Goal: Task Accomplishment & Management: Use online tool/utility

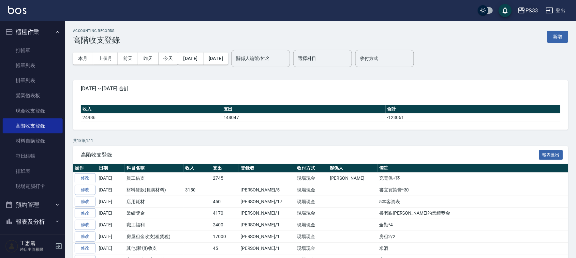
click at [314, 10] on div "PS33" at bounding box center [532, 11] width 12 height 8
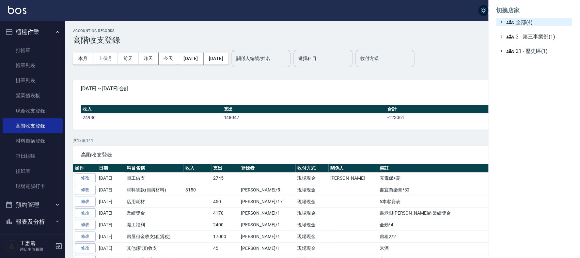
click at [314, 23] on span "全部(4)" at bounding box center [537, 22] width 63 height 8
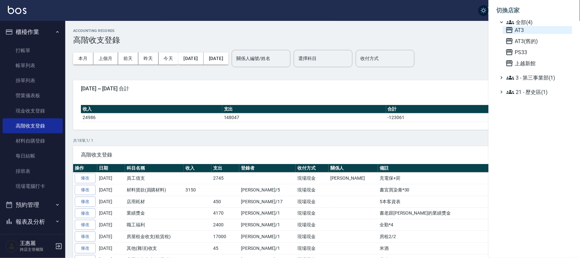
click at [314, 31] on span "AT3" at bounding box center [537, 30] width 64 height 8
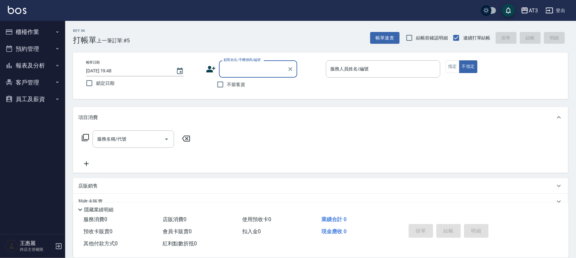
click at [210, 67] on icon at bounding box center [210, 69] width 9 height 7
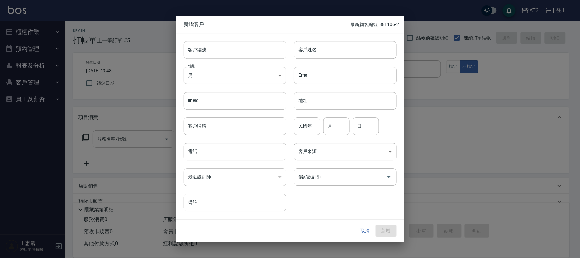
click at [218, 49] on input "客戶編號" at bounding box center [235, 50] width 102 height 18
type input "961130"
type input "吳凱程"
click at [314, 121] on input "961" at bounding box center [307, 126] width 26 height 18
click at [315, 122] on input "961" at bounding box center [307, 126] width 26 height 18
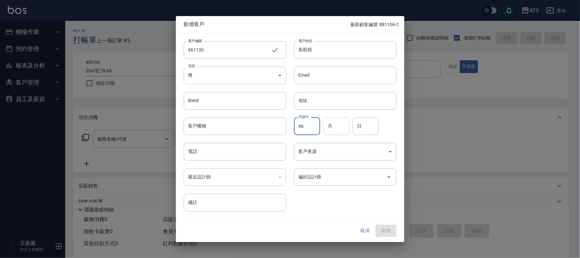
type input "96"
click at [333, 125] on input "月" at bounding box center [336, 126] width 26 height 18
type input "11"
type input "30"
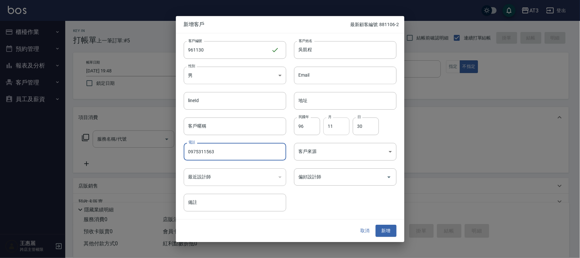
type input "0975311563"
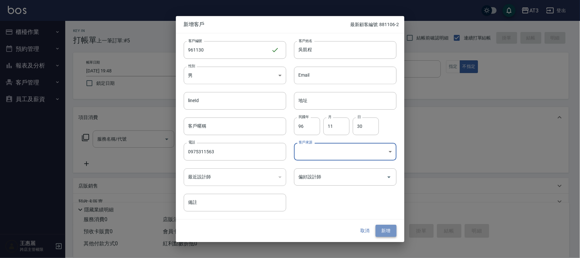
click at [389, 231] on button "新增" at bounding box center [385, 231] width 21 height 12
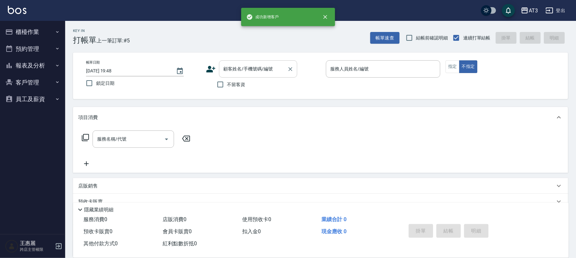
click at [245, 72] on input "顧客姓名/手機號碼/編號" at bounding box center [253, 68] width 63 height 11
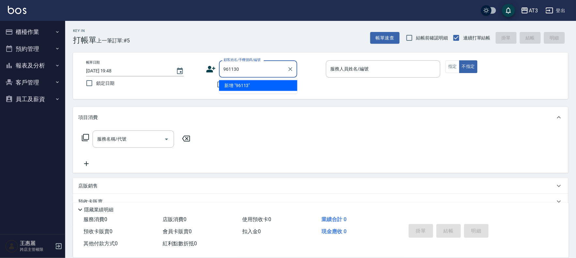
type input "961130"
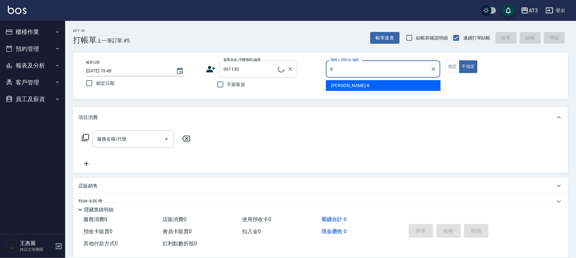
type input "6"
type button "false"
type input "吳凱程/0975311563/961130"
type input "詩雅-6"
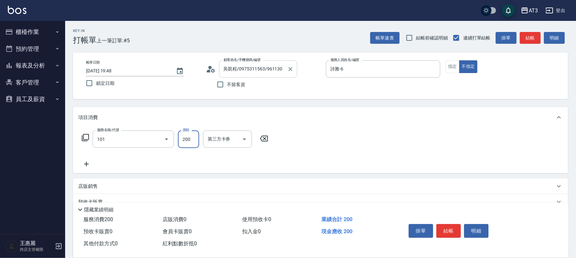
type input "洗髮(101)"
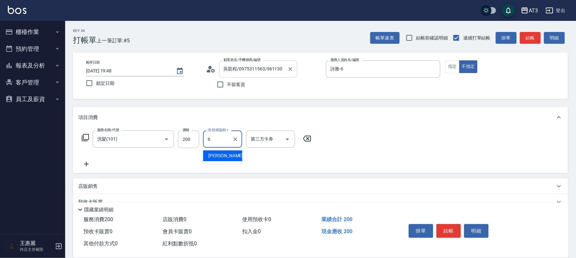
type input "詩雅-6"
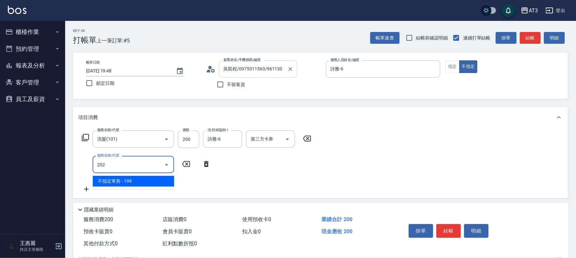
type input "不指定單剪(202)"
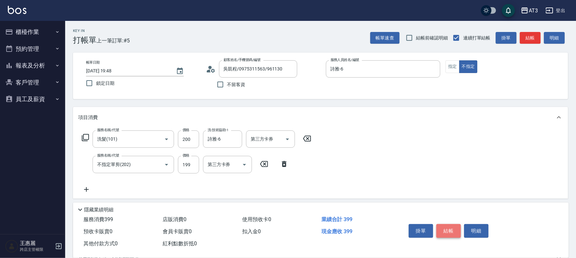
click at [450, 224] on button "結帳" at bounding box center [449, 231] width 24 height 14
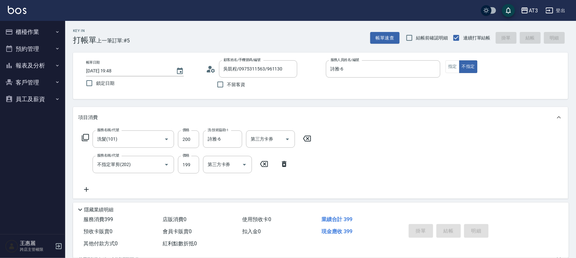
type input "[DATE] 19:59"
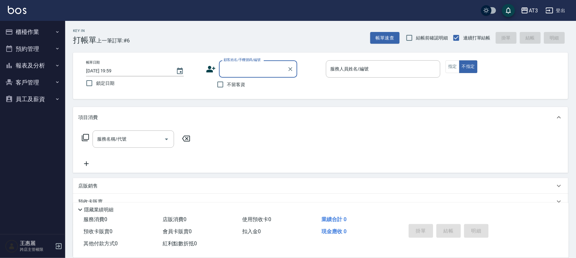
click at [206, 70] on icon at bounding box center [211, 69] width 10 height 10
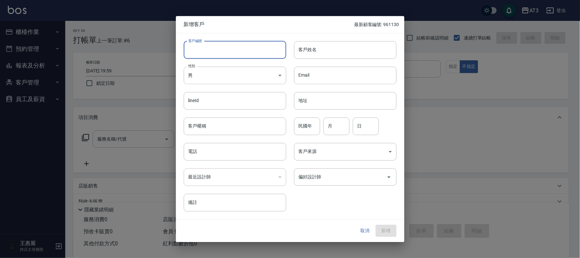
click at [216, 43] on input "客戶編號" at bounding box center [235, 50] width 102 height 18
type input "830512-3"
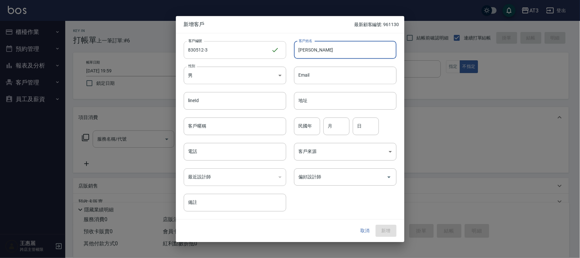
type input "[PERSON_NAME]"
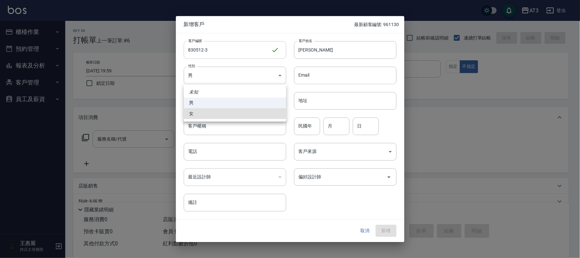
type input "[DEMOGRAPHIC_DATA]"
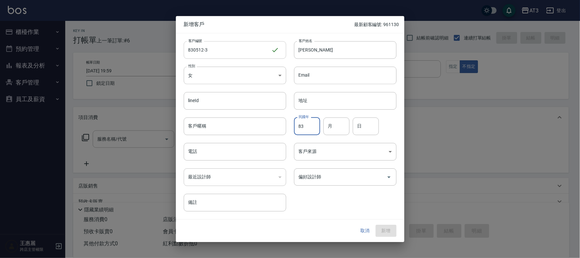
type input "83"
type input "05"
type input "12"
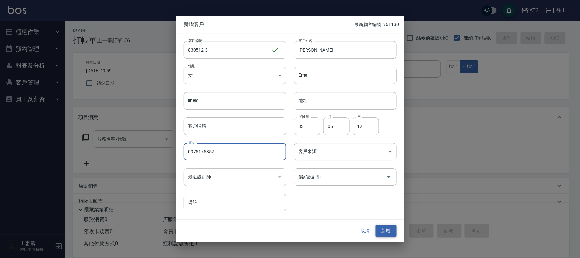
type input "0975175852"
click at [389, 230] on button "新增" at bounding box center [385, 231] width 21 height 12
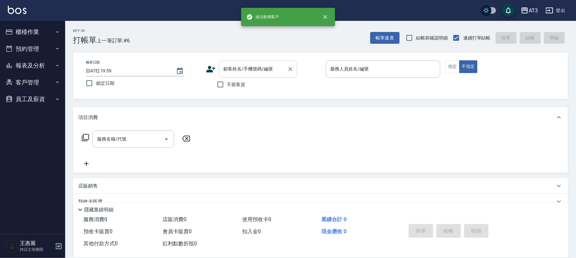
click at [243, 69] on input "顧客姓名/手機號碼/編號" at bounding box center [253, 68] width 63 height 11
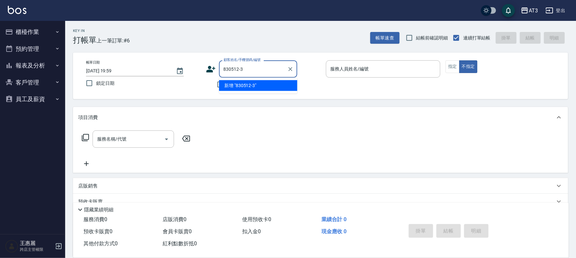
type input "830512-3"
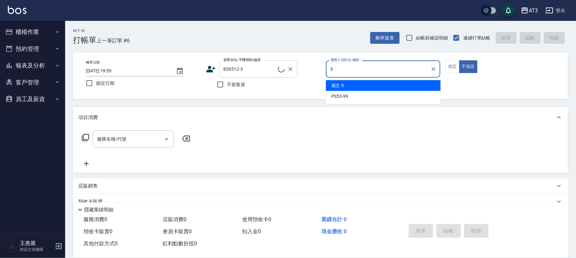
type input "5"
type input "[PERSON_NAME]/0975175852/830512-3"
type input "淑文-5"
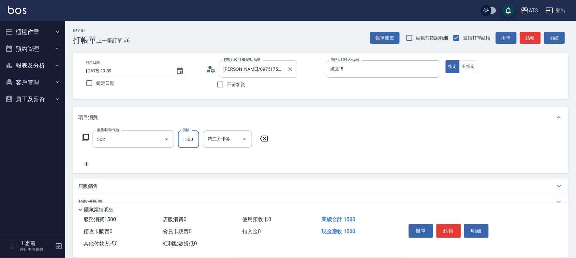
type input "設計燙髮(302)"
type input "1080"
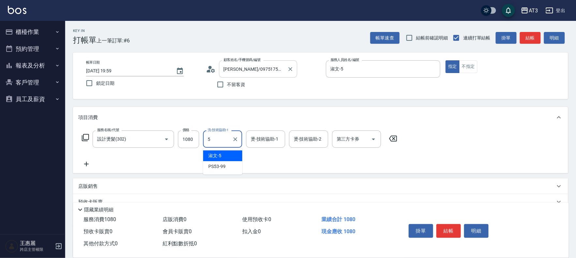
type input "淑文-5"
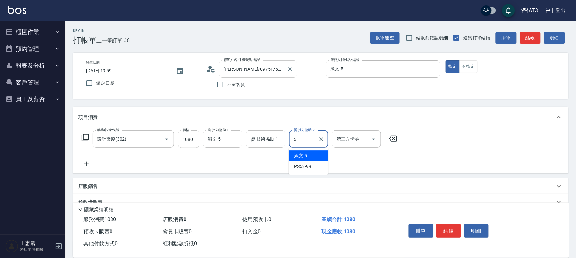
type input "淑文-5"
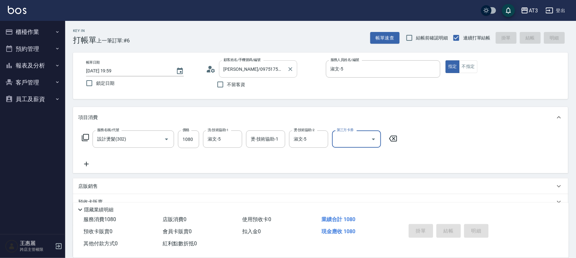
type input "[DATE] 20:02"
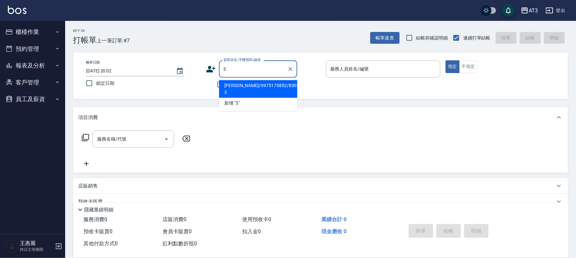
type input "[PERSON_NAME]/0975175852/830512-3"
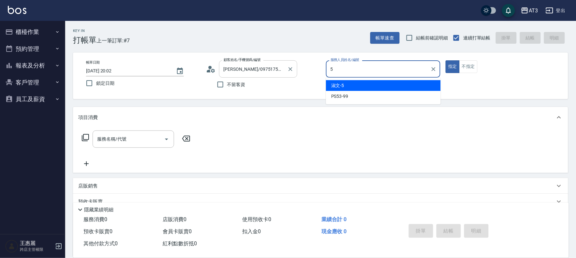
type input "淑文-5"
type button "true"
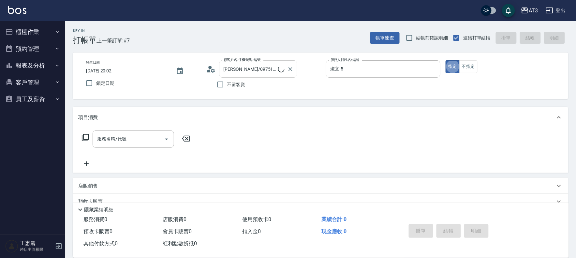
type input "5/0902352118/5"
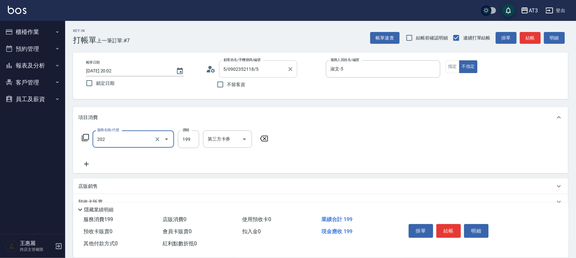
type input "不指定單剪(202)"
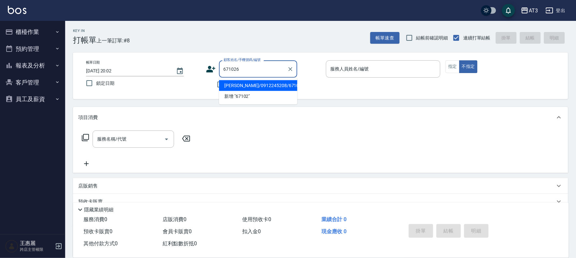
type input "[PERSON_NAME]/0912245208/671026"
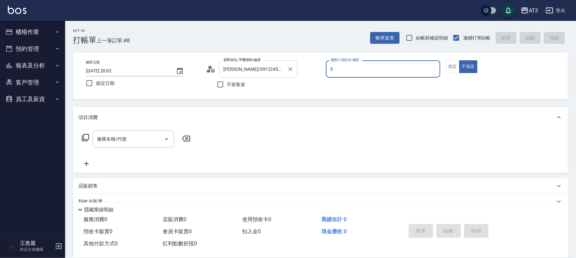
type input "淑文-5"
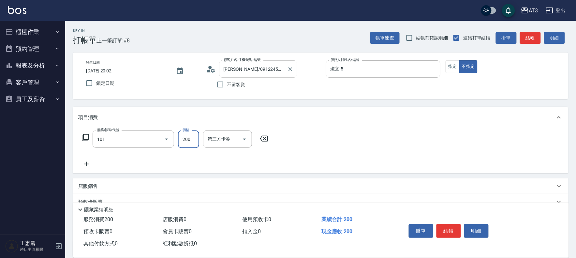
type input "洗髮(101)"
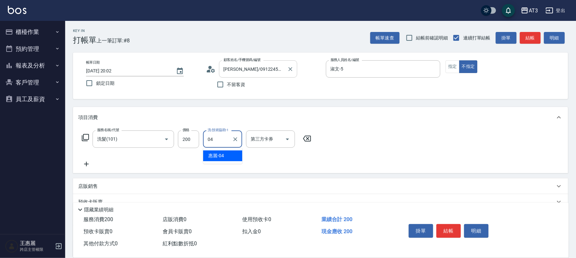
type input "惠麗-04"
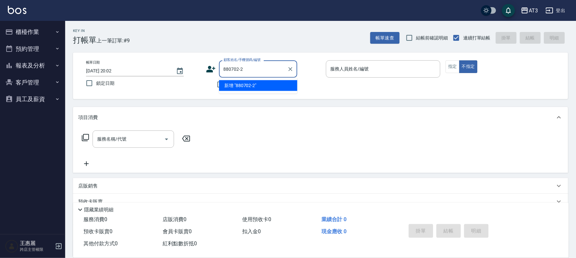
type input "880702-2"
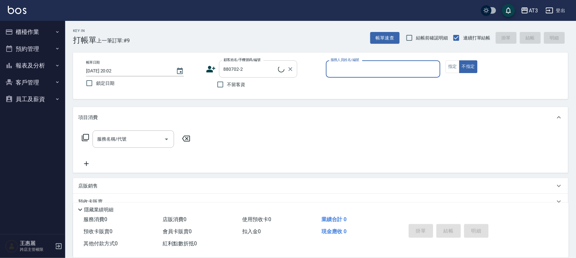
type input "1"
type input "[PERSON_NAME]含/0903730096/880702-2"
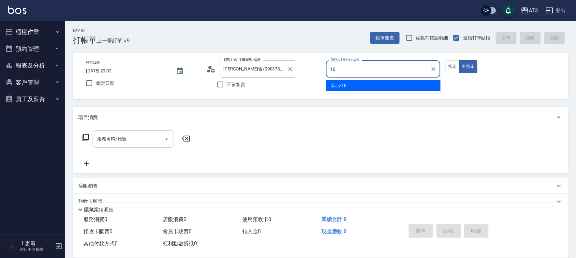
type input "菲比-10"
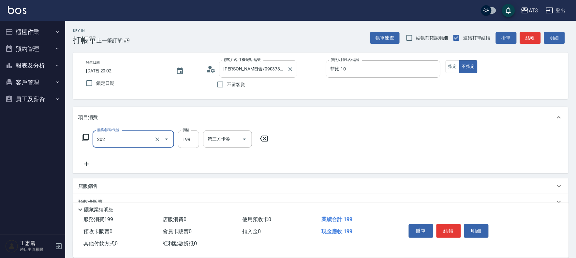
type input "不指定單剪(202)"
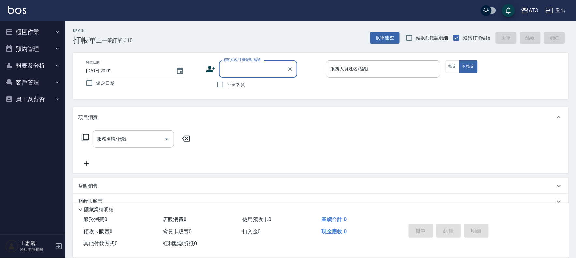
click at [35, 34] on button "櫃檯作業" at bounding box center [33, 31] width 60 height 17
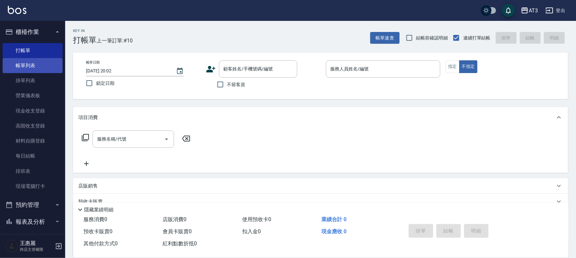
click at [31, 66] on link "帳單列表" at bounding box center [33, 65] width 60 height 15
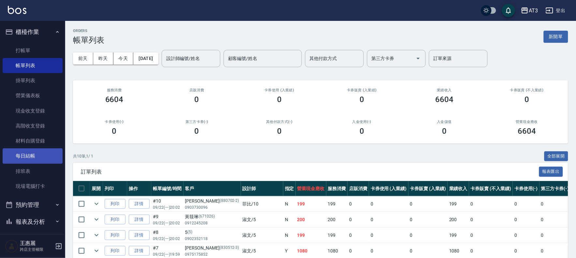
click at [30, 155] on link "每日結帳" at bounding box center [33, 155] width 60 height 15
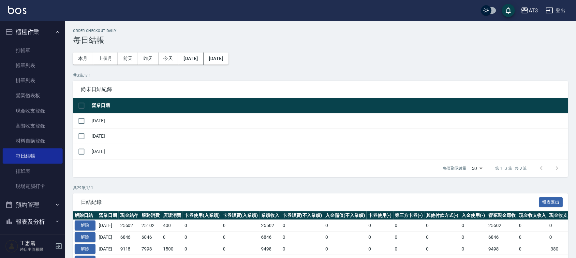
scroll to position [36, 0]
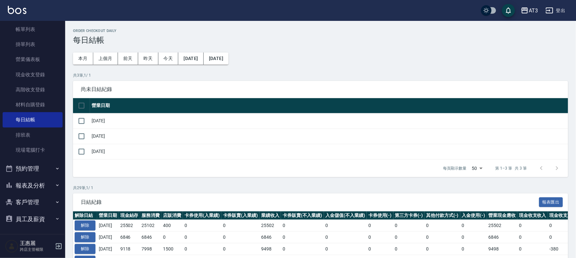
click at [41, 185] on button "報表及分析" at bounding box center [33, 185] width 60 height 17
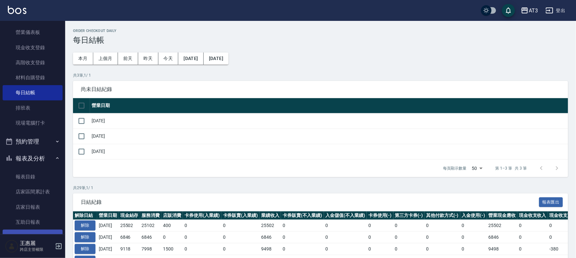
scroll to position [109, 0]
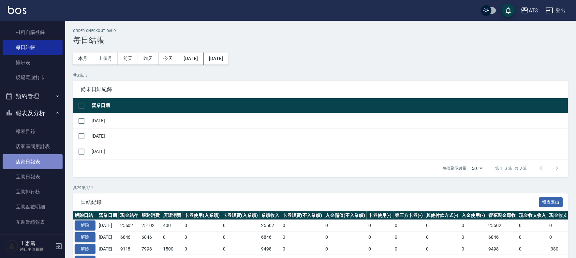
click at [40, 164] on link "店家日報表" at bounding box center [33, 161] width 60 height 15
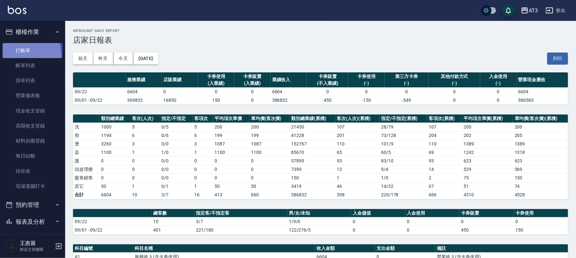
click at [15, 55] on link "打帳單" at bounding box center [33, 50] width 60 height 15
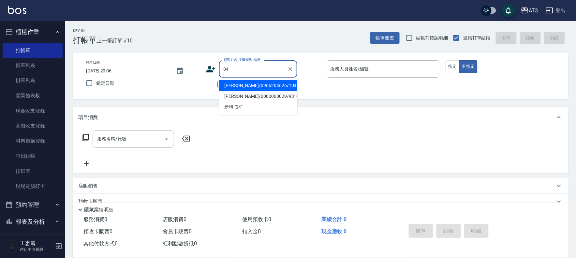
type input "04"
type input "0"
type input "[PERSON_NAME]/0966204626/1031107"
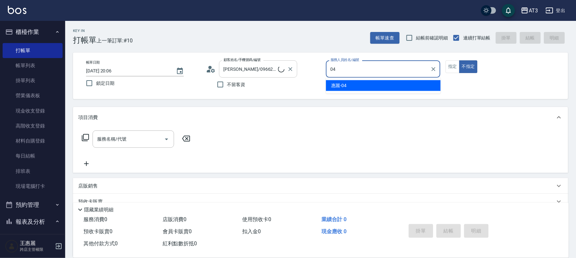
type input "04"
type button "false"
type input "惠麗-04"
type input "[PERSON_NAME]/04_[PERSON_NAME]/04"
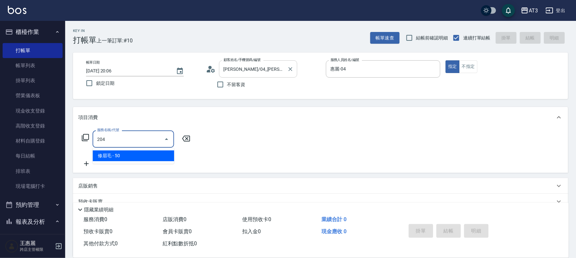
type input "修眉毛(204)"
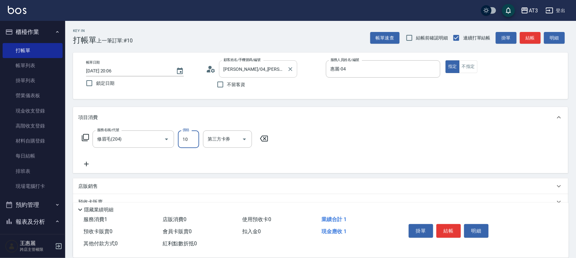
type input "100"
click at [455, 227] on button "結帳" at bounding box center [449, 231] width 24 height 14
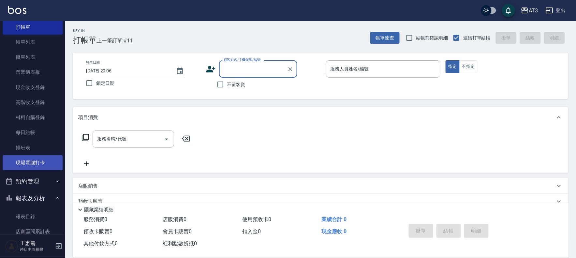
scroll to position [36, 0]
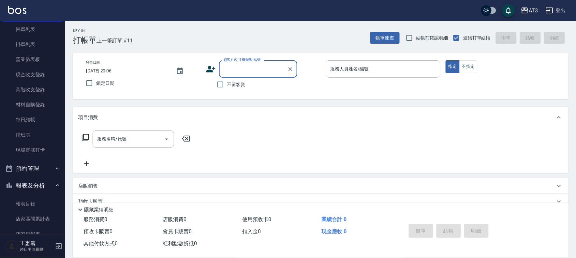
click at [32, 183] on button "報表及分析" at bounding box center [33, 185] width 60 height 17
click at [31, 180] on button "報表及分析" at bounding box center [33, 185] width 60 height 17
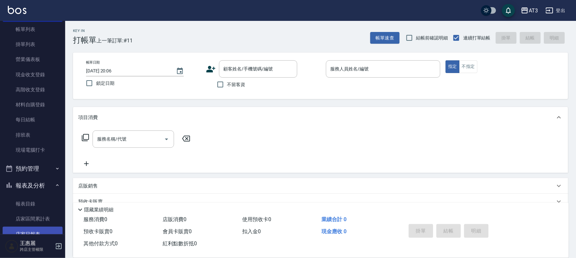
scroll to position [72, 0]
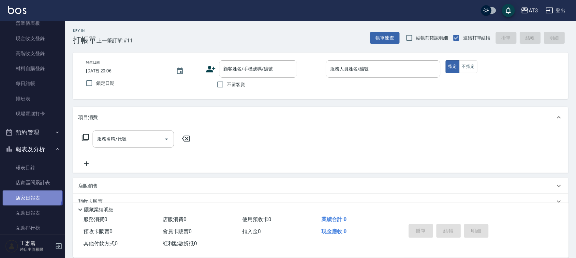
click at [31, 195] on link "店家日報表" at bounding box center [33, 198] width 60 height 15
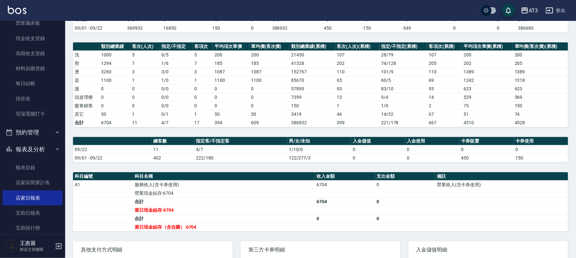
scroll to position [72, 0]
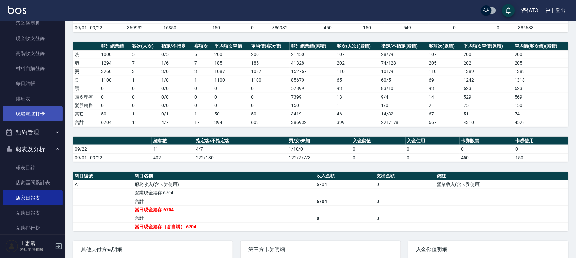
click at [37, 112] on link "現場電腦打卡" at bounding box center [33, 113] width 60 height 15
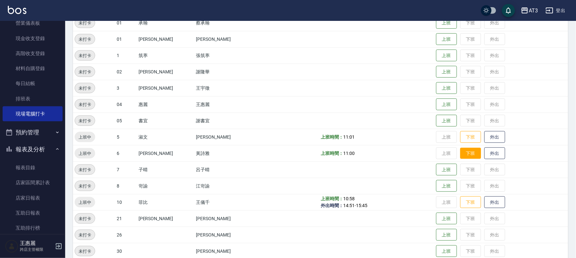
scroll to position [109, 0]
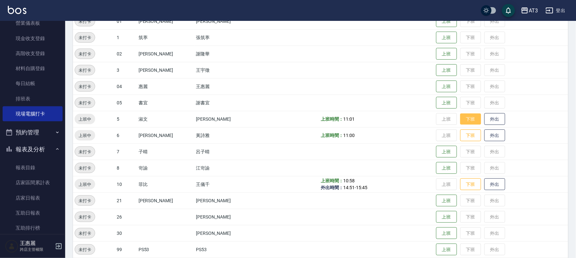
click at [461, 119] on button "下班" at bounding box center [471, 119] width 21 height 11
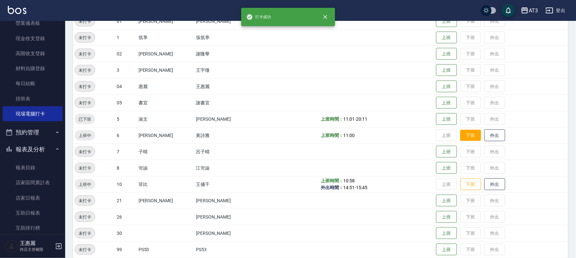
click at [461, 135] on button "下班" at bounding box center [471, 135] width 21 height 11
click at [461, 184] on button "下班" at bounding box center [471, 184] width 21 height 11
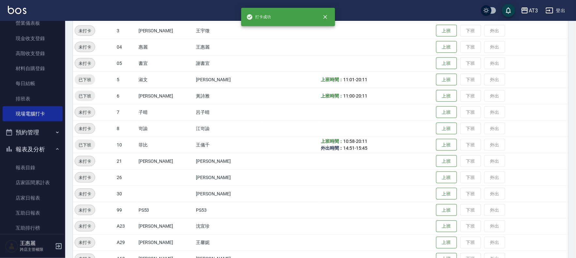
scroll to position [214, 0]
